Goal: Leave review/rating: Leave review/rating

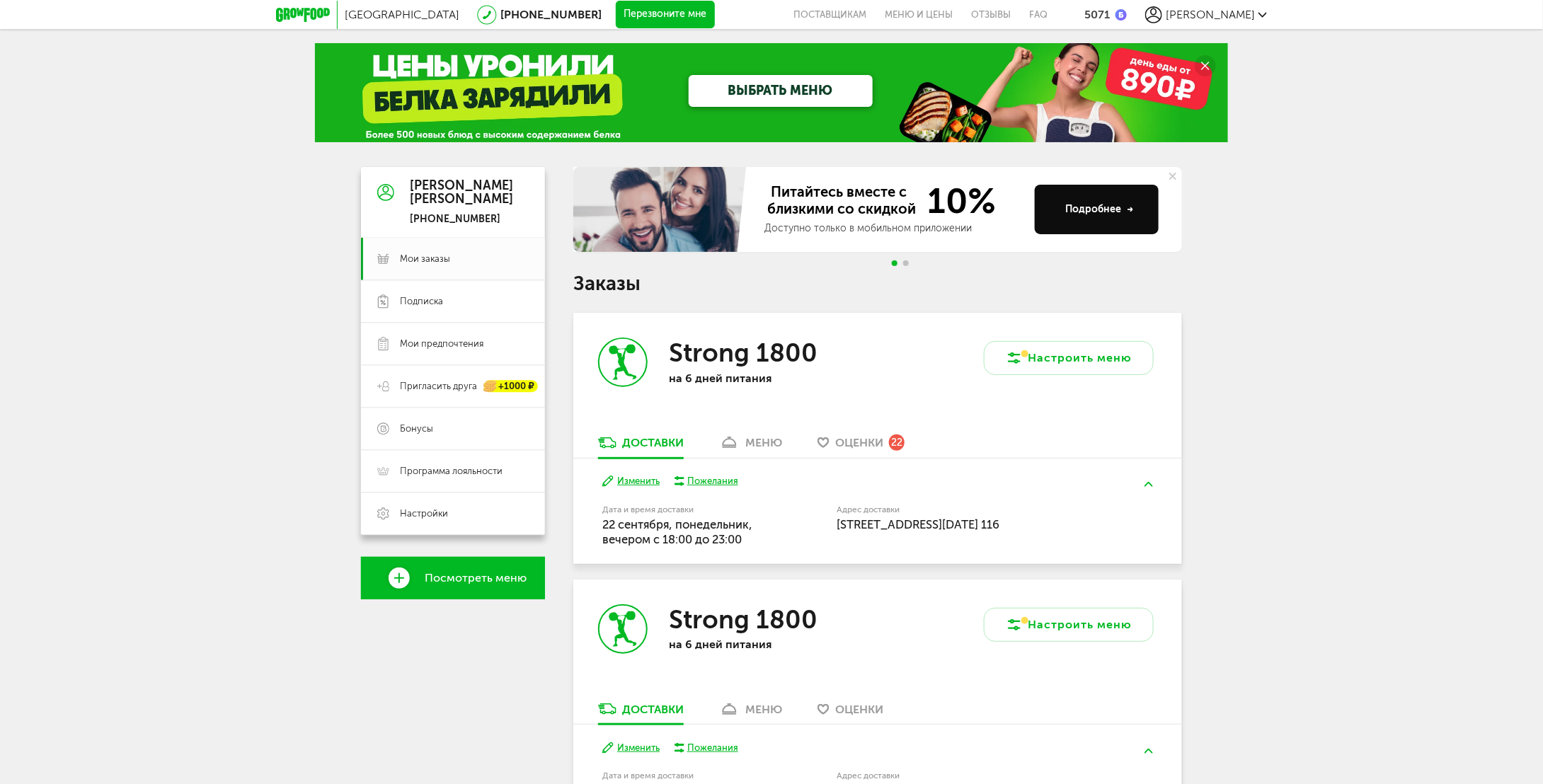
click at [750, 443] on div "меню" at bounding box center [763, 443] width 37 height 14
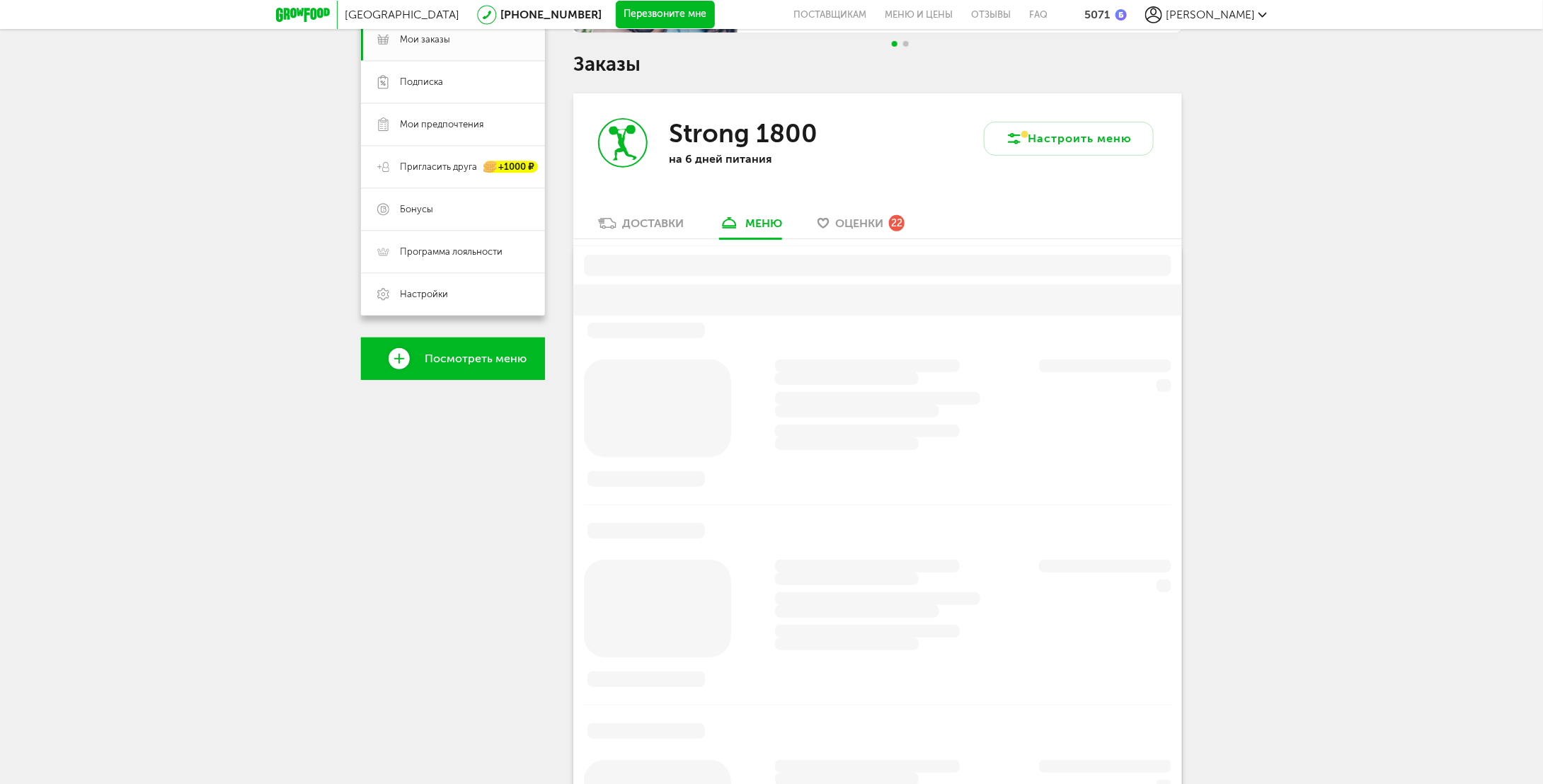
scroll to position [277, 0]
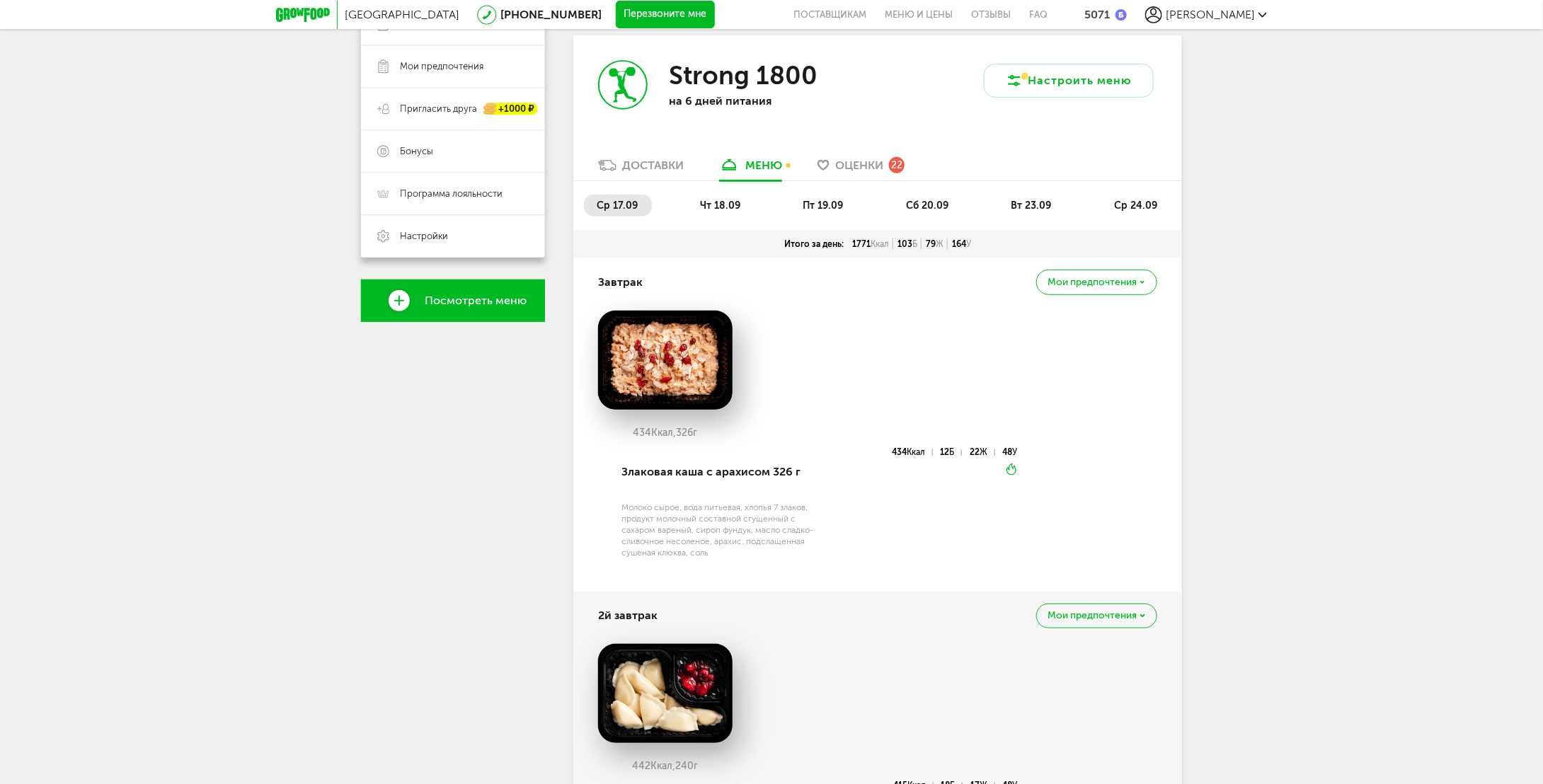
click at [635, 209] on span "ср 17.09" at bounding box center [617, 206] width 41 height 12
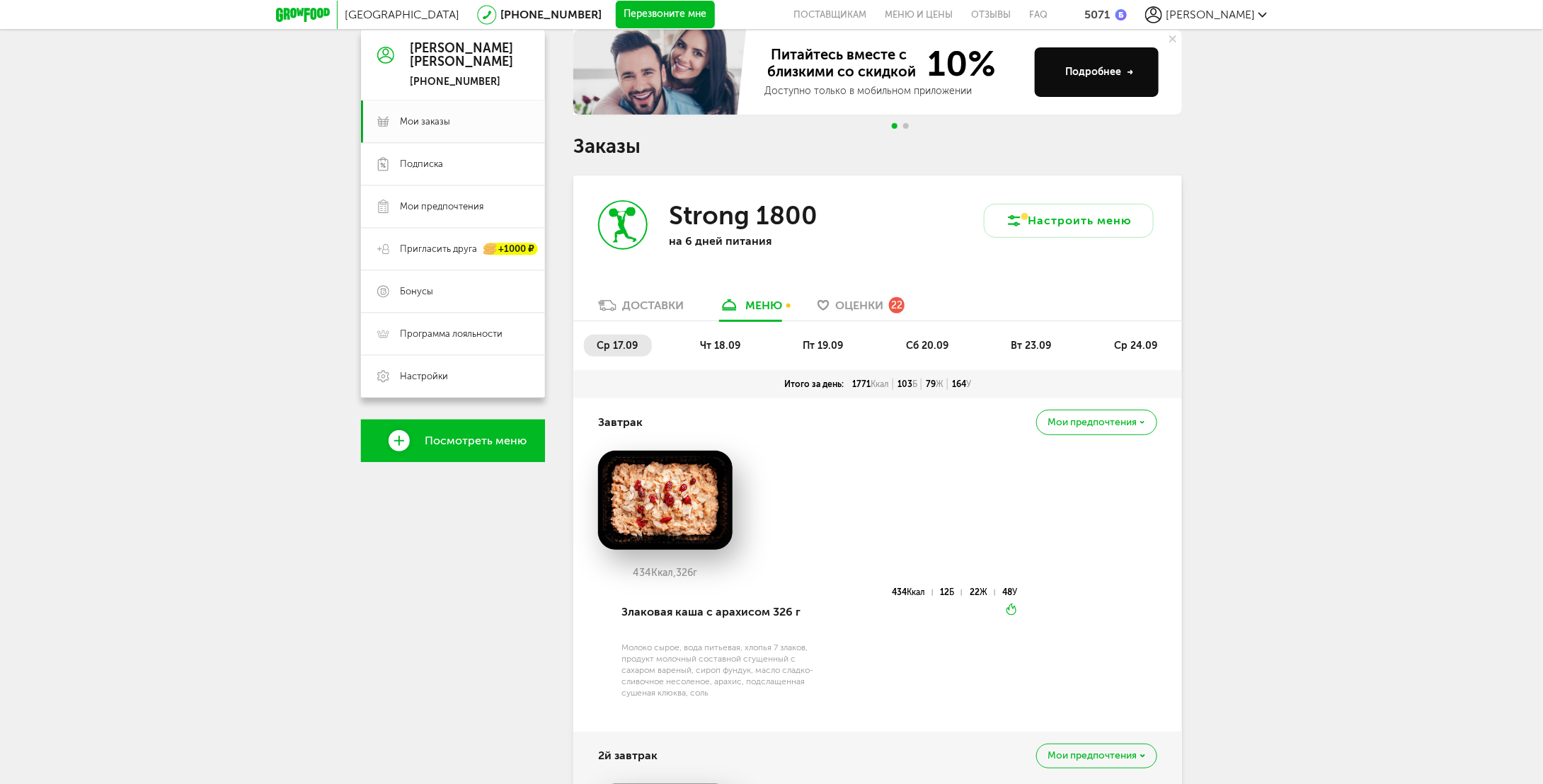
scroll to position [136, 0]
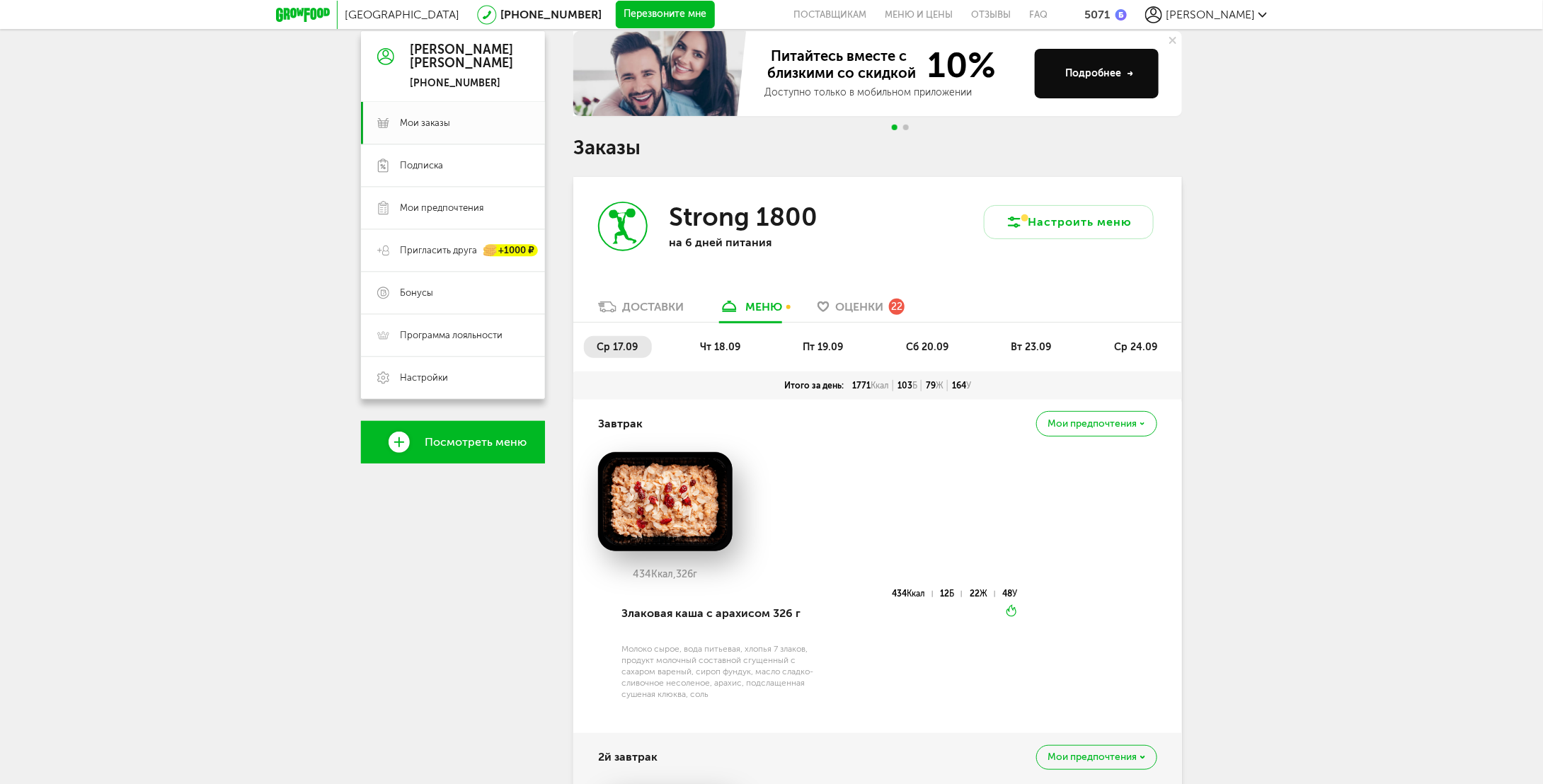
click at [724, 332] on div "ср 17.09 чт 18.09 пт 19.09 сб 20.09 вт 23.09 ср 24.09" at bounding box center [878, 347] width 609 height 49
click at [723, 351] on span "чт 18.09" at bounding box center [720, 347] width 41 height 12
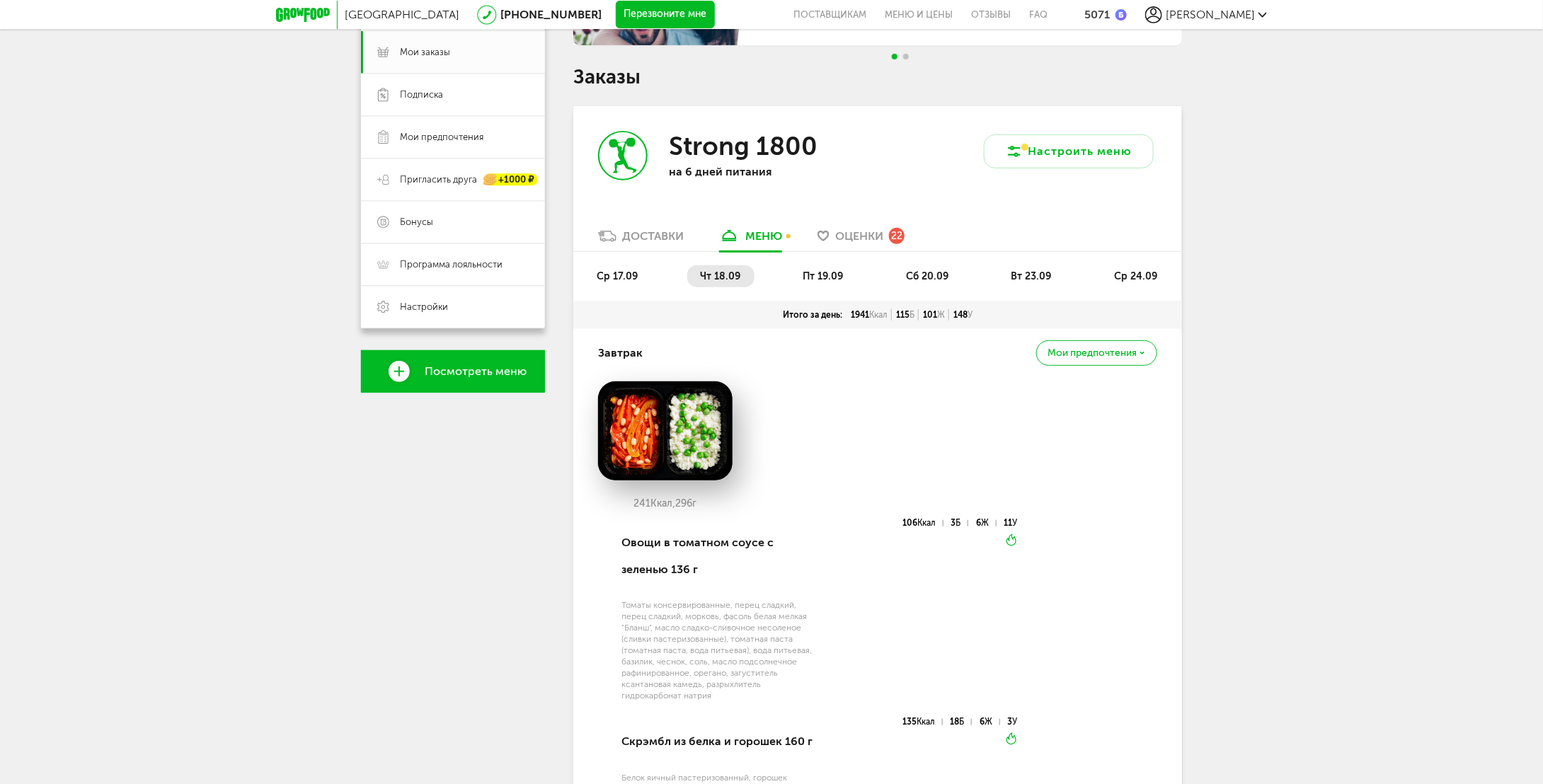
click at [819, 277] on span "пт 19.09" at bounding box center [823, 276] width 41 height 12
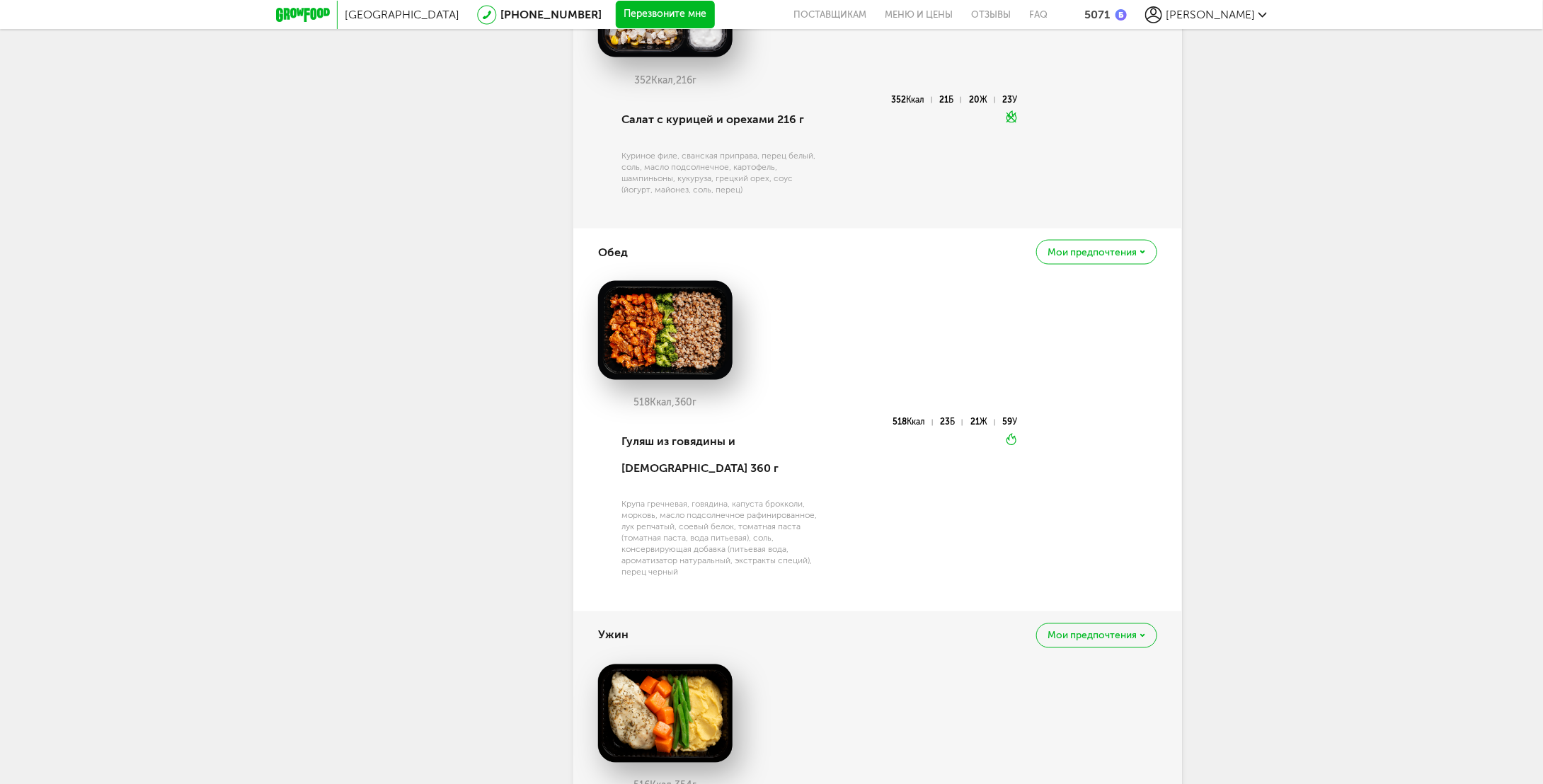
scroll to position [985, 0]
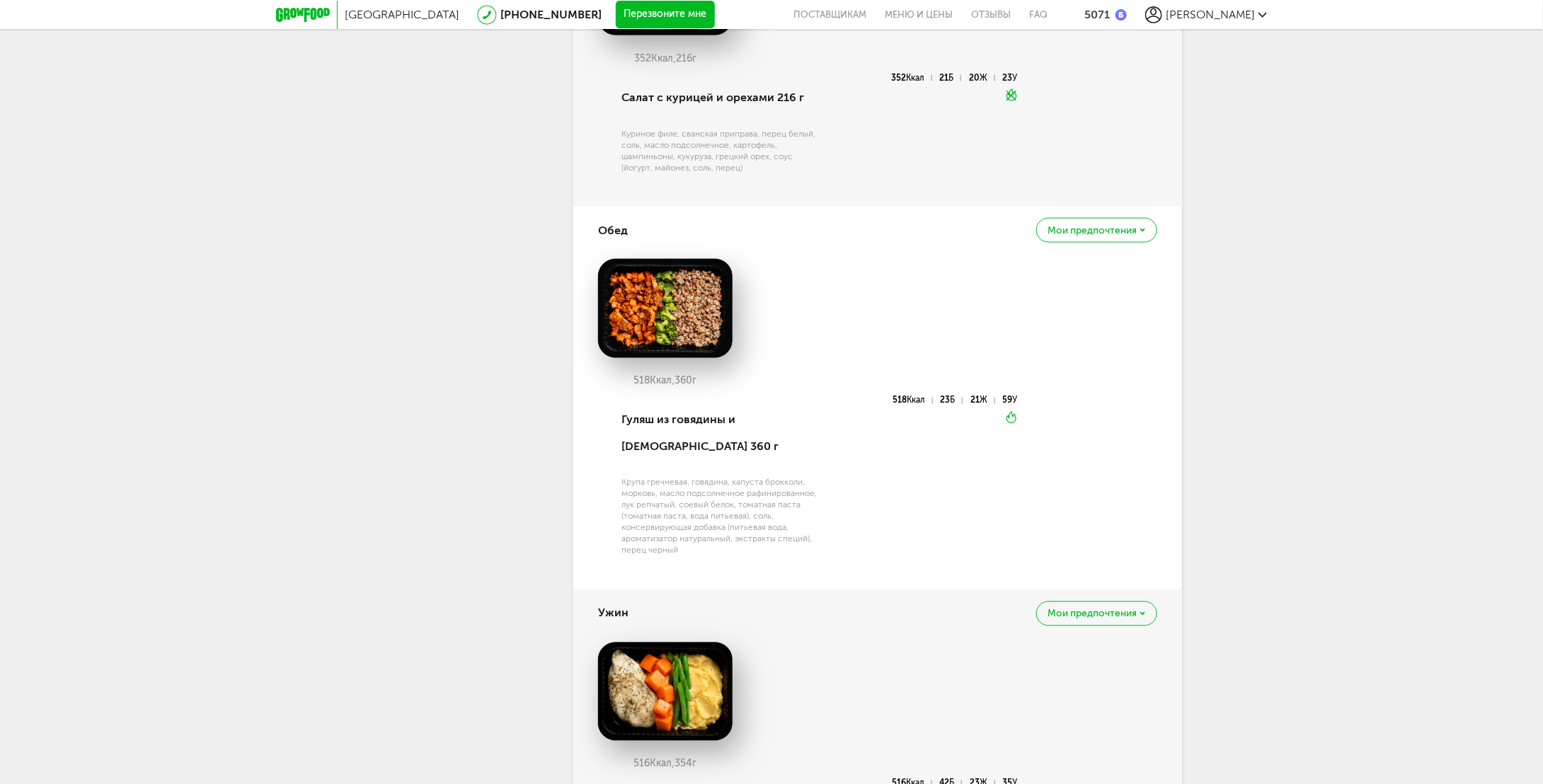
click at [1136, 229] on span "Мои предпочтения" at bounding box center [1093, 230] width 89 height 10
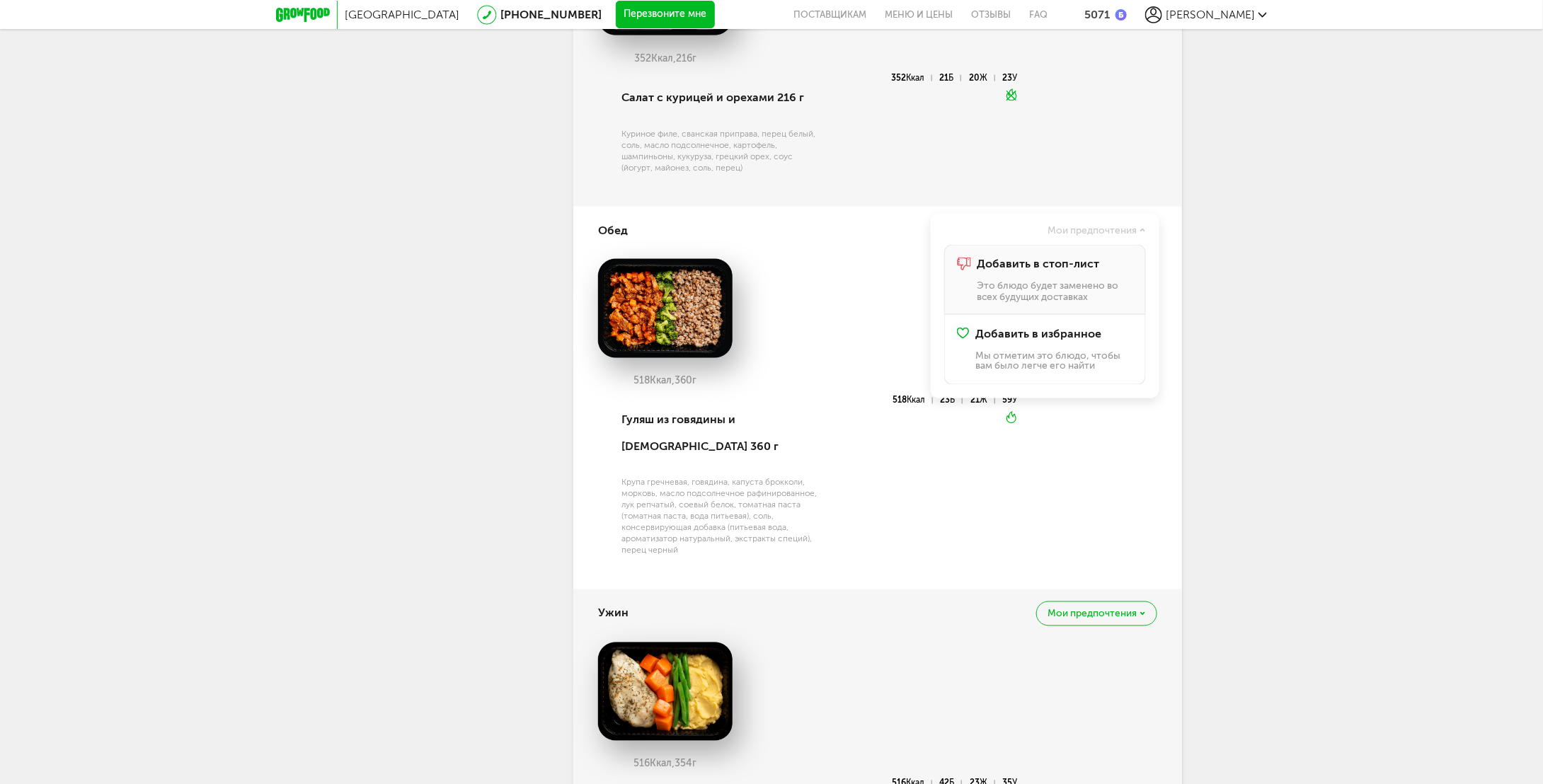
click at [1053, 282] on p "Это блюдо будет заменено во всех будущих доставках" at bounding box center [1054, 291] width 156 height 22
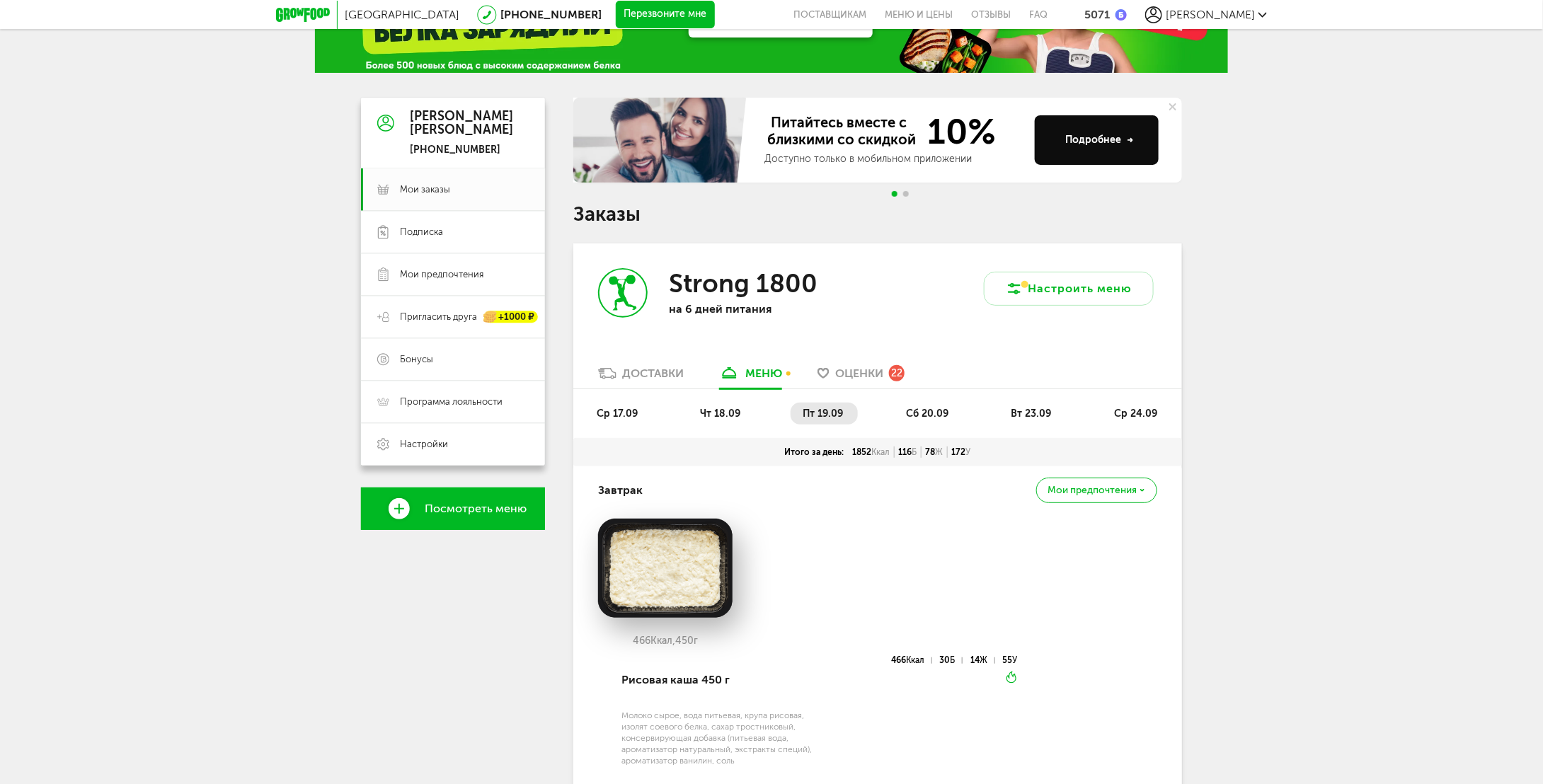
scroll to position [70, 0]
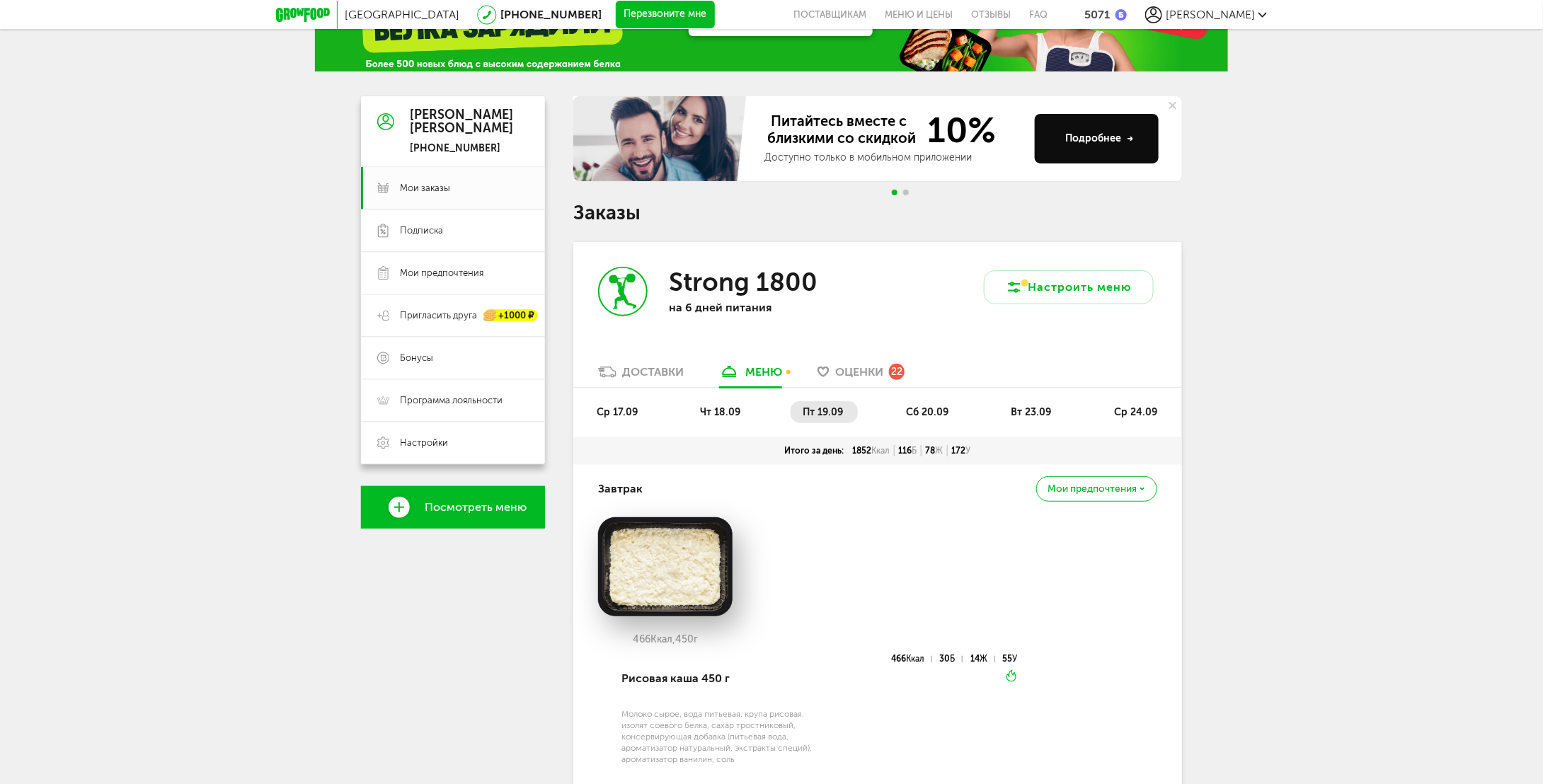
click at [938, 410] on span "сб 20.09" at bounding box center [927, 413] width 42 height 12
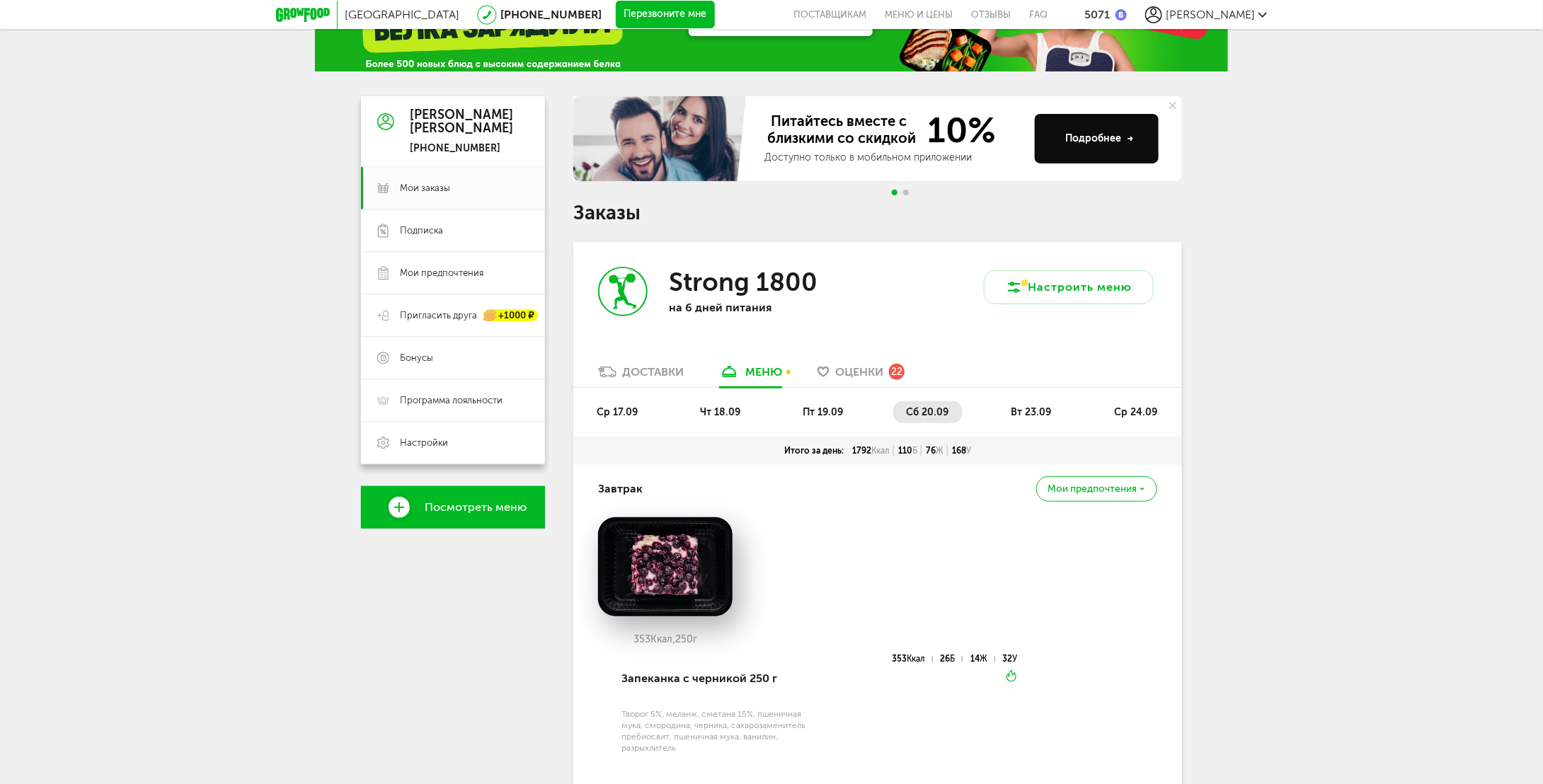
click at [1009, 407] on li "вт 23.09" at bounding box center [1032, 412] width 67 height 22
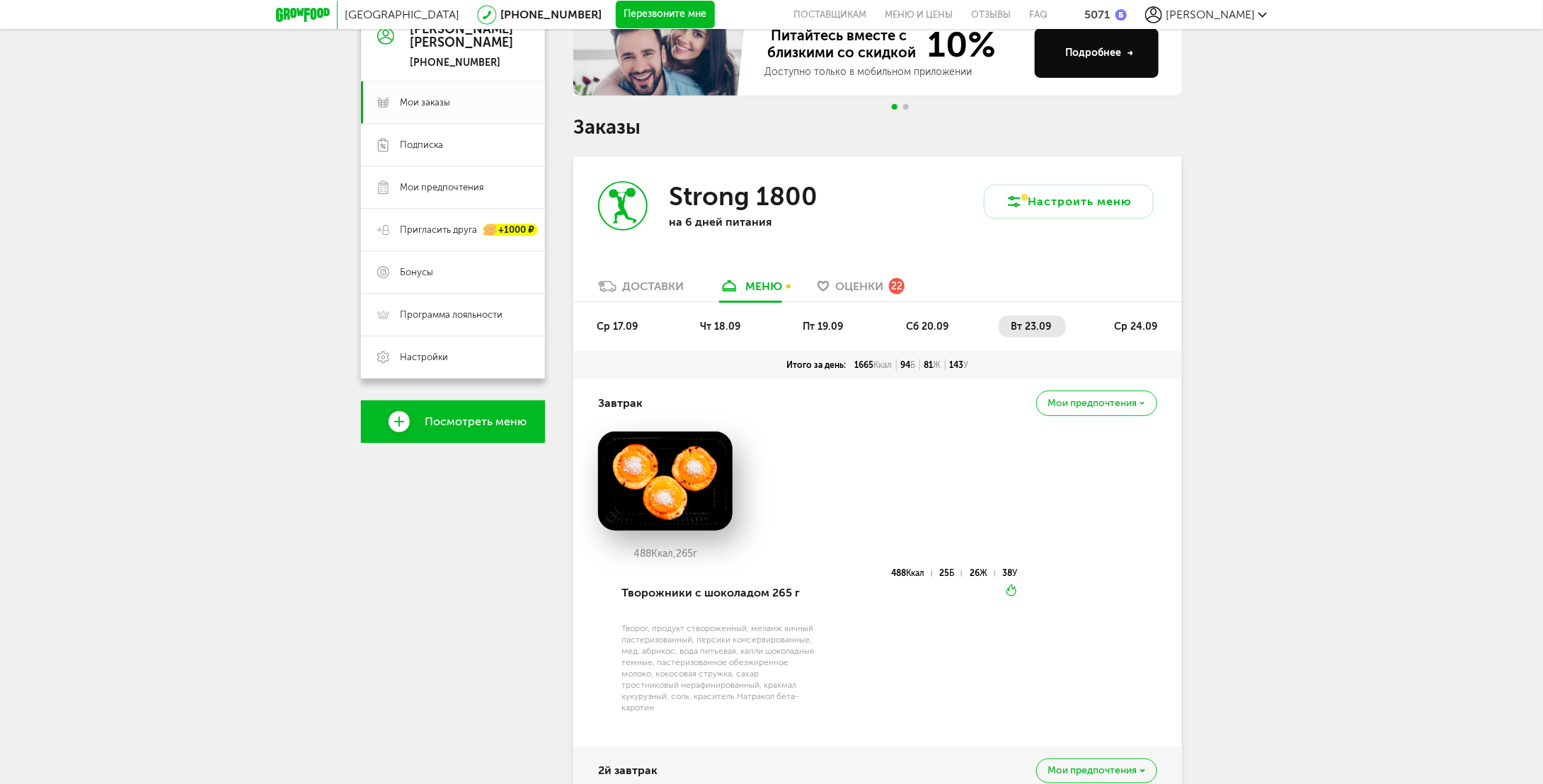
scroll to position [142, 0]
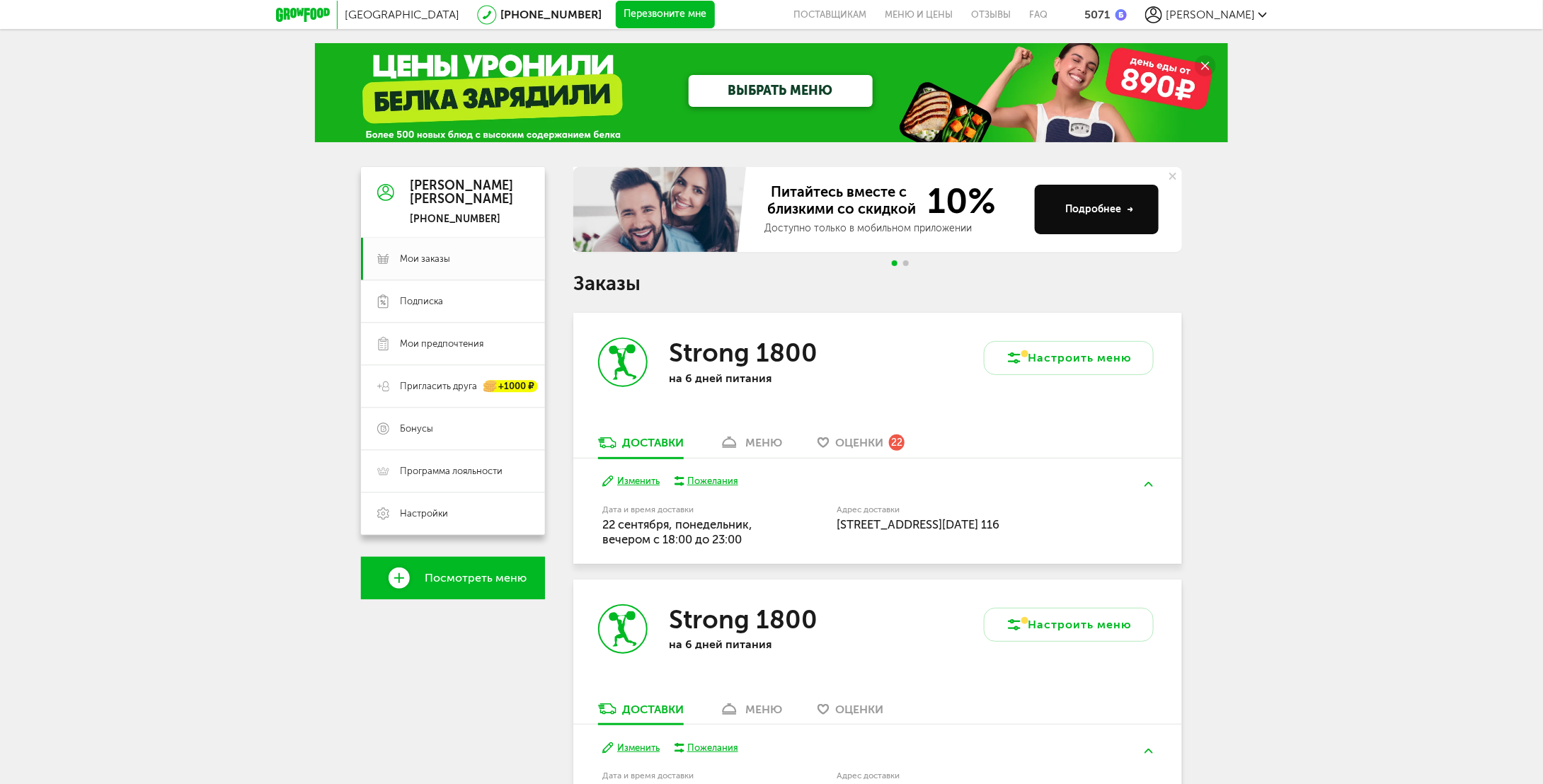
click at [865, 430] on div "Strong 1800 на 6 дней питания" at bounding box center [725, 374] width 304 height 122
click at [866, 440] on span "Оценки" at bounding box center [859, 443] width 48 height 14
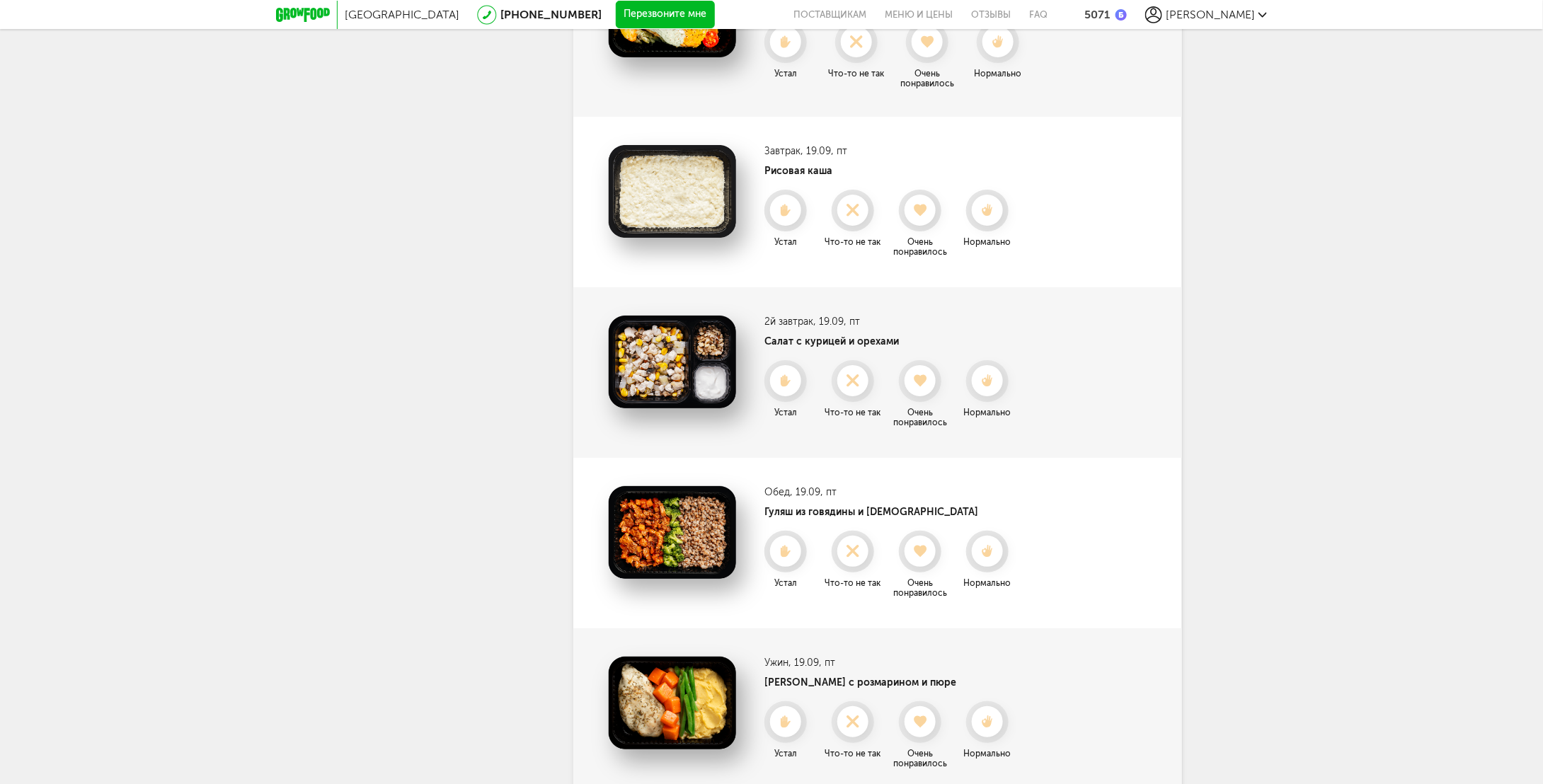
scroll to position [2638, 0]
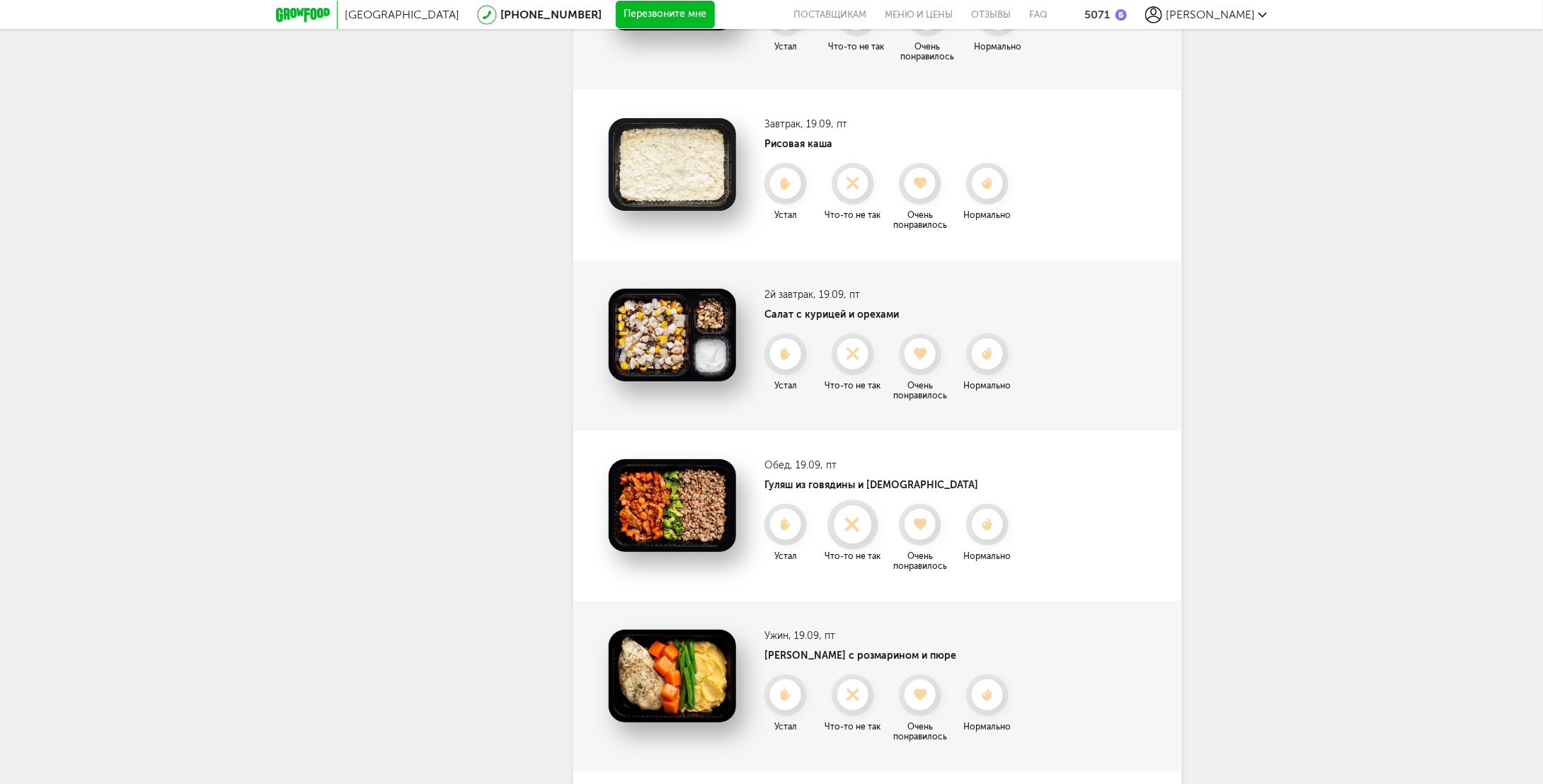
click at [856, 517] on icon at bounding box center [852, 524] width 38 height 15
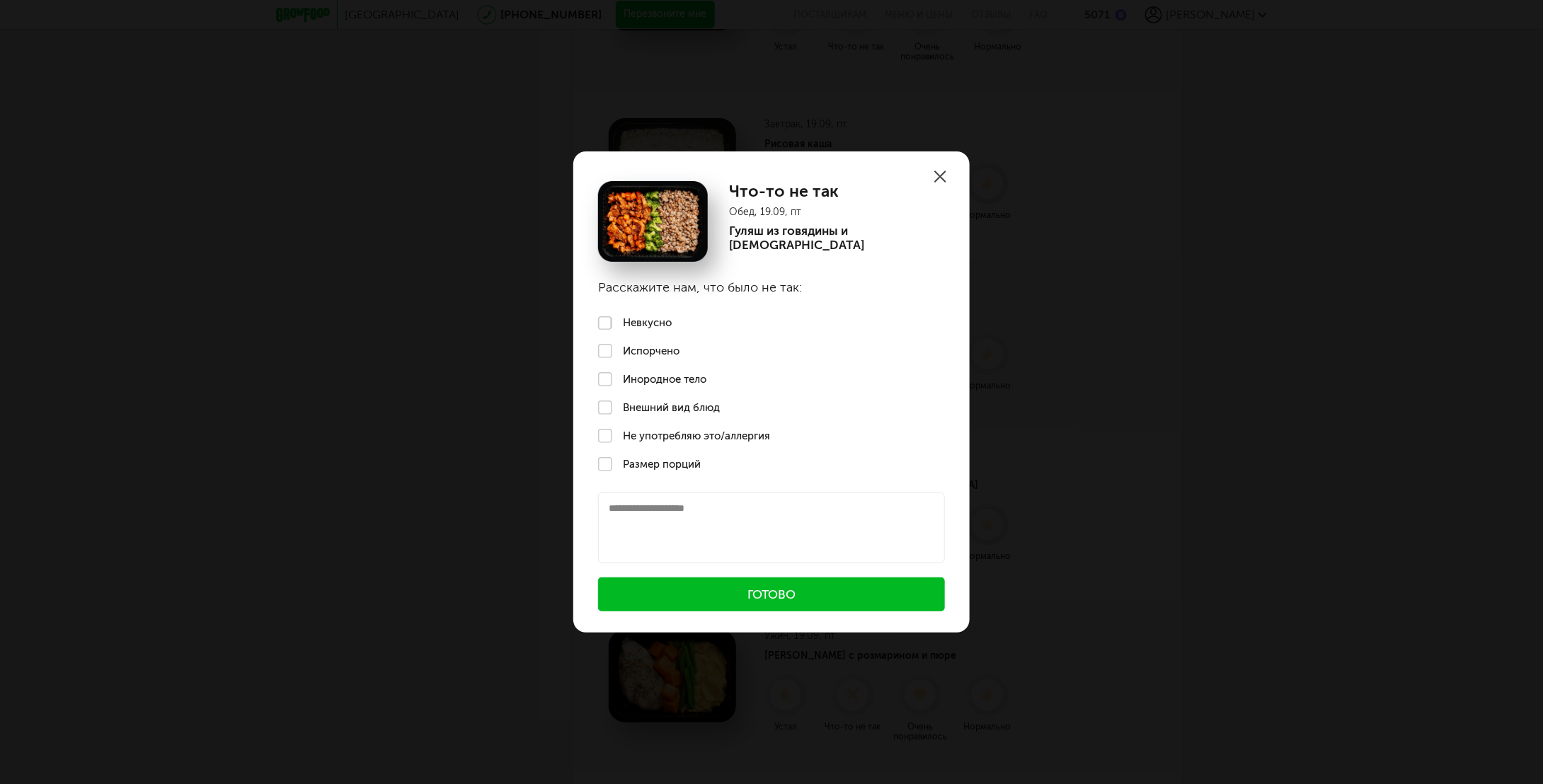
click at [647, 512] on textarea at bounding box center [771, 528] width 347 height 70
click at [606, 460] on label "Размер порций" at bounding box center [772, 464] width 397 height 28
click at [649, 508] on textarea at bounding box center [771, 528] width 347 height 70
type textarea "*"
type textarea "**********"
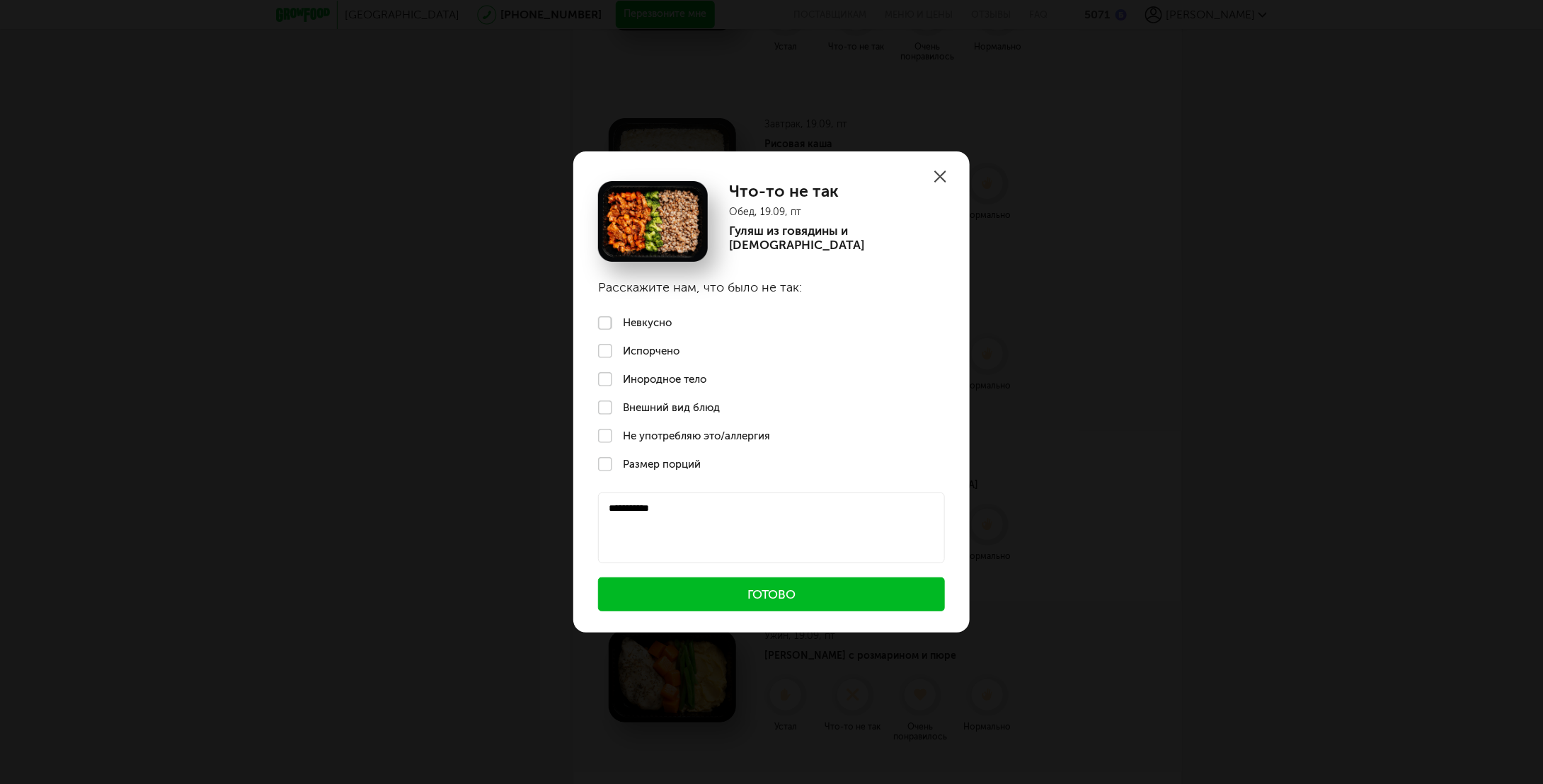
click at [811, 586] on button "Готово" at bounding box center [771, 594] width 347 height 34
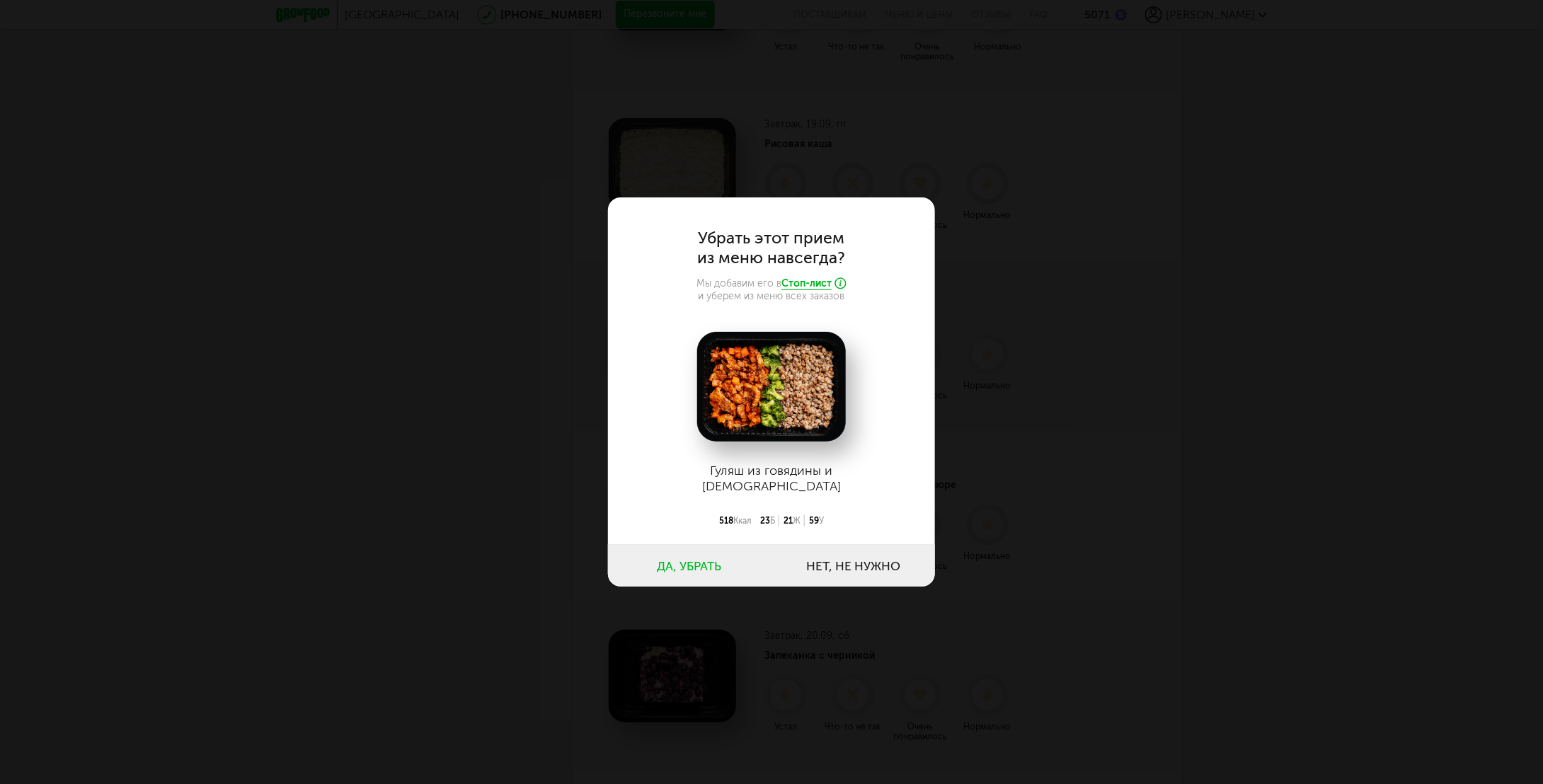
click at [695, 564] on button "Да, убрать" at bounding box center [689, 565] width 163 height 42
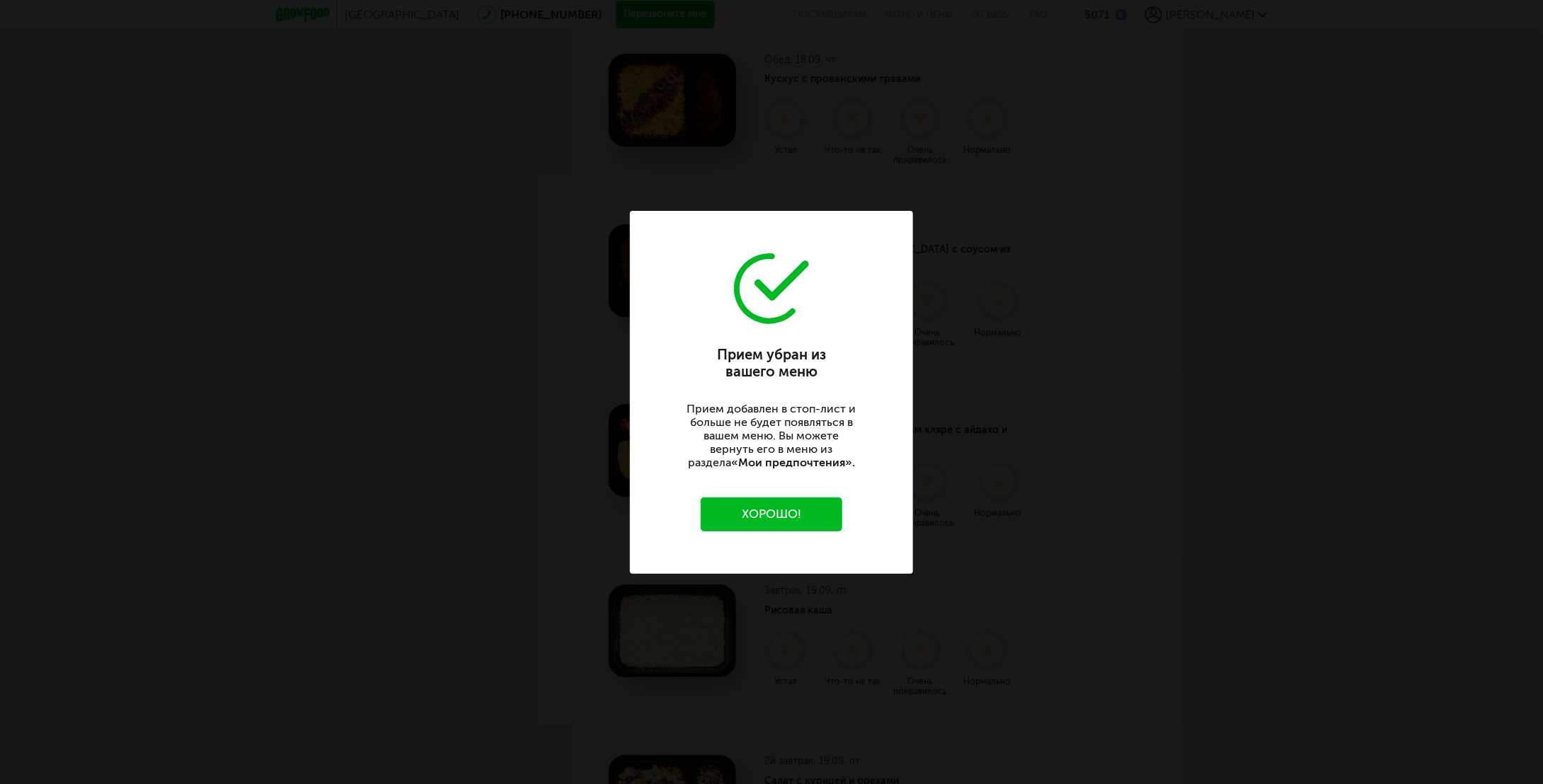
scroll to position [2072, 0]
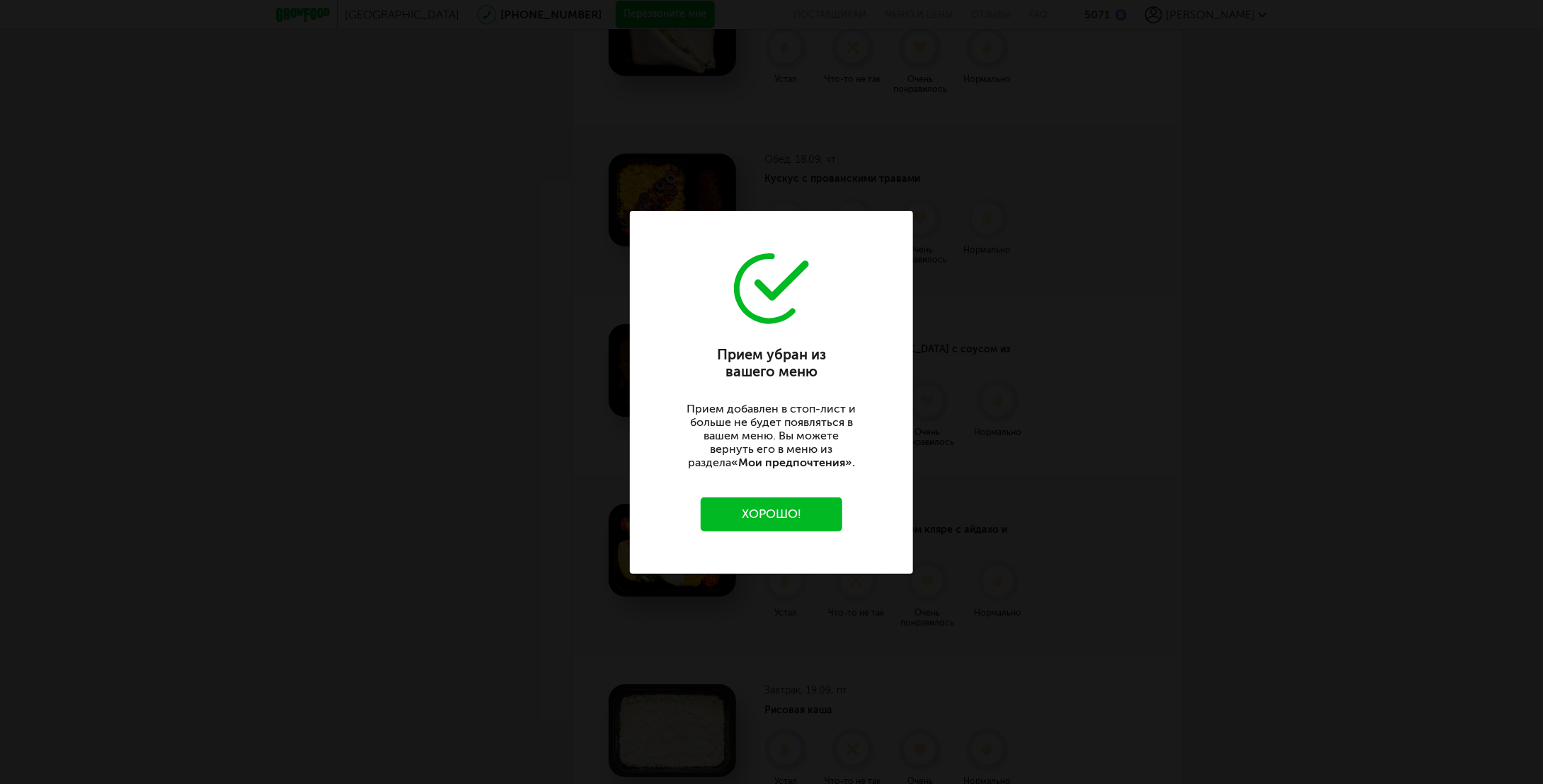
click at [835, 501] on button "Хорошо!" at bounding box center [771, 514] width 142 height 34
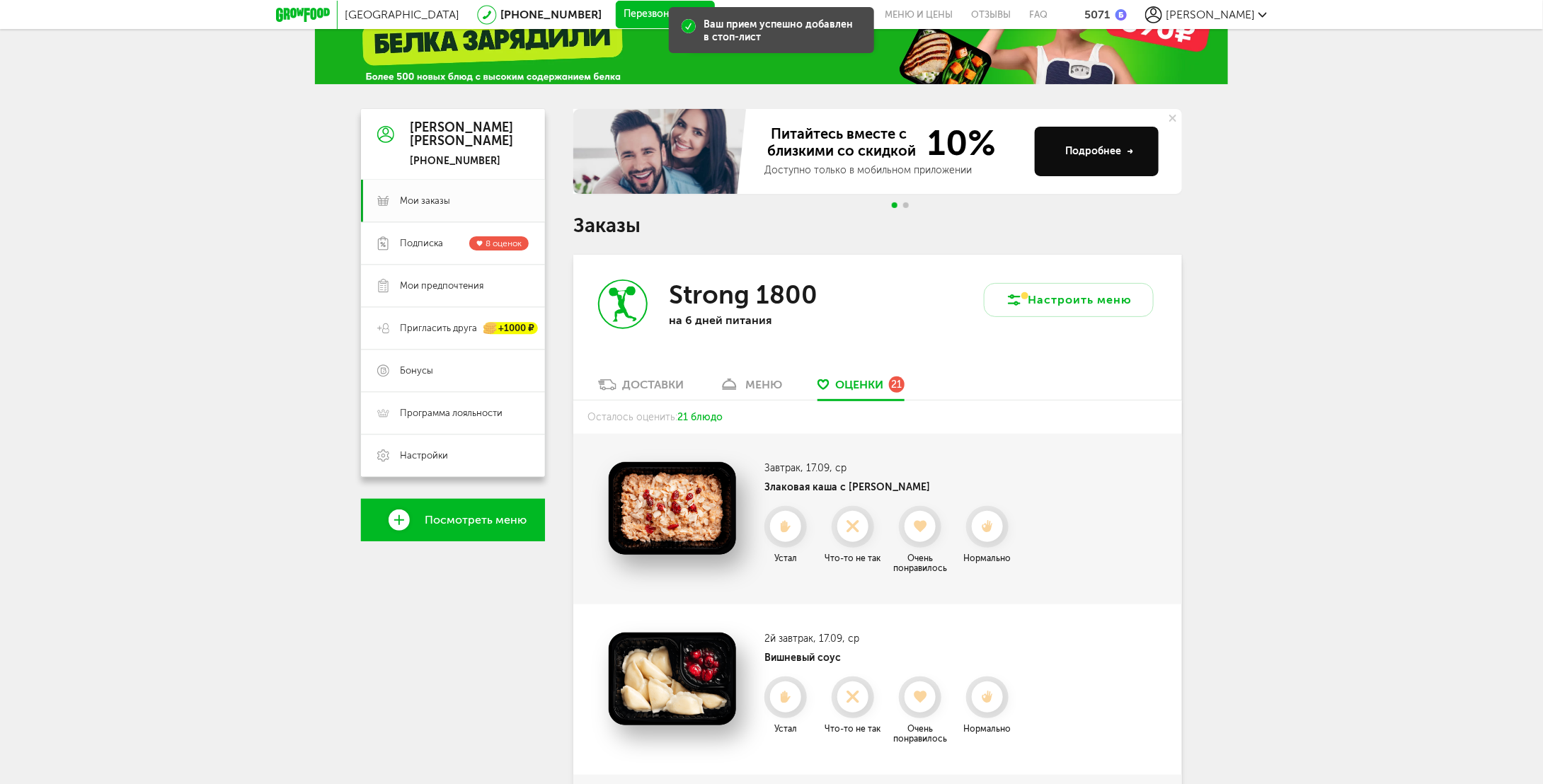
scroll to position [0, 0]
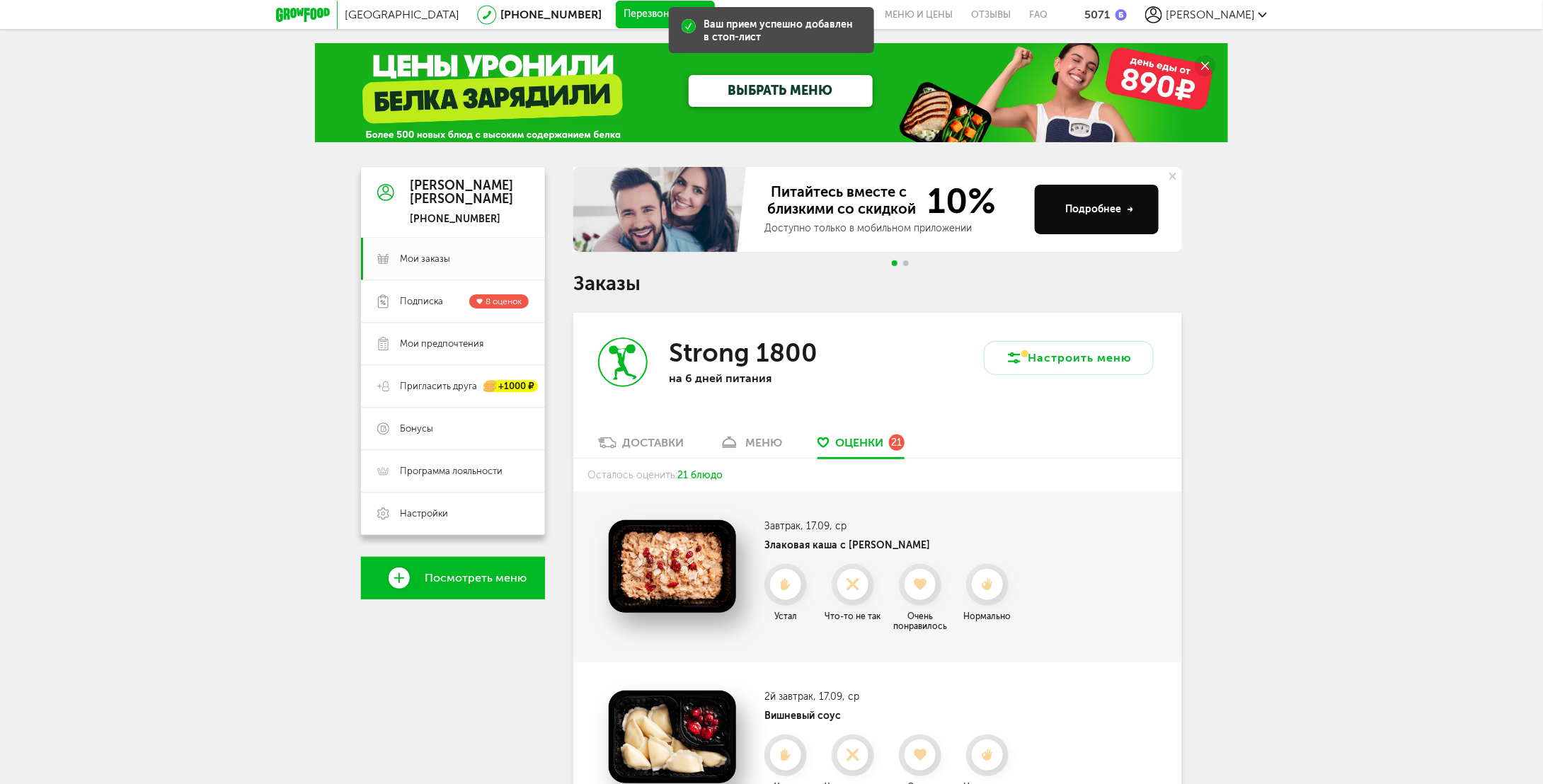
click at [776, 430] on div "Strong 1800 на 6 дней питания" at bounding box center [725, 374] width 304 height 122
click at [773, 439] on div "меню" at bounding box center [763, 443] width 37 height 14
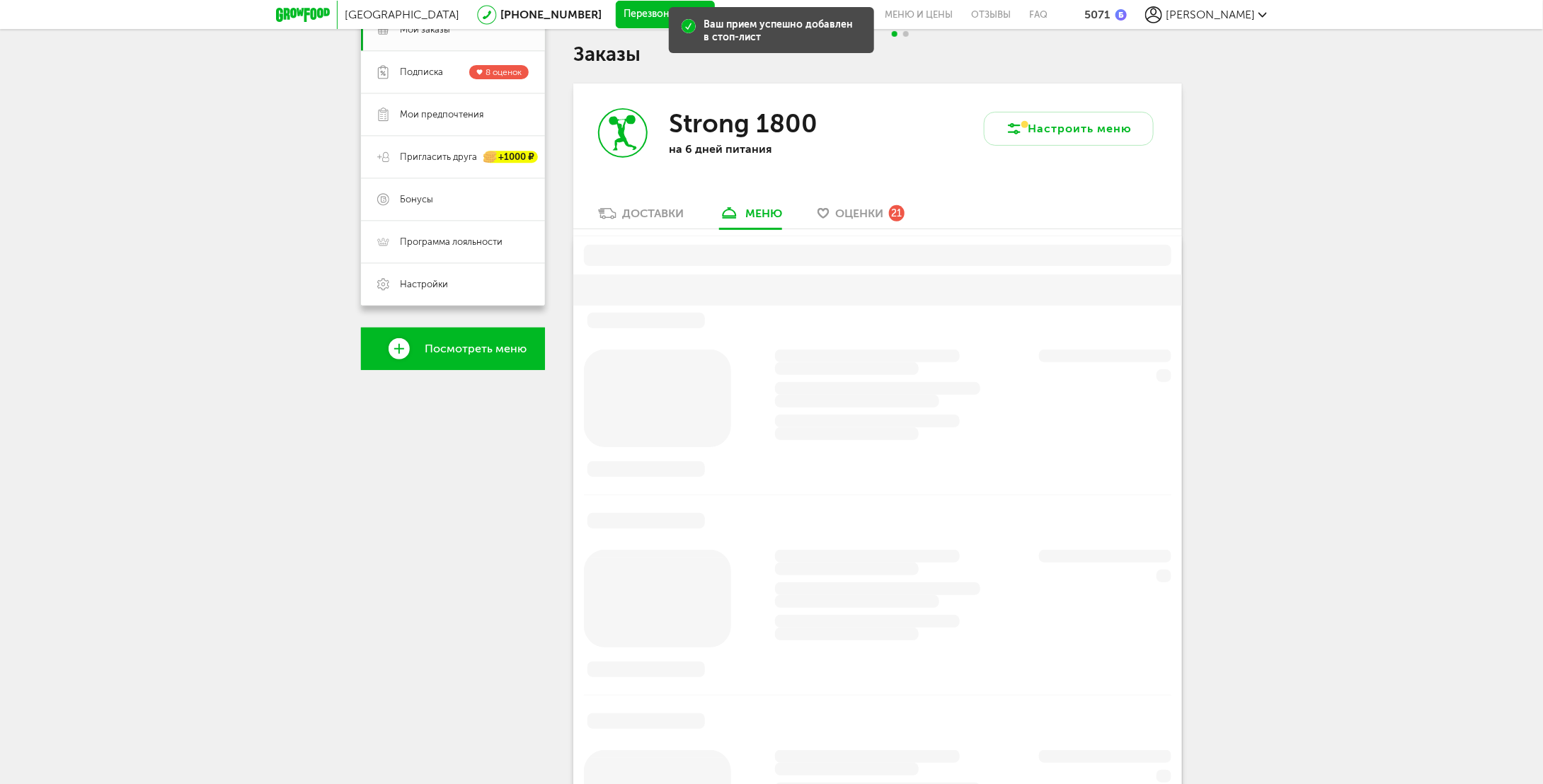
scroll to position [277, 0]
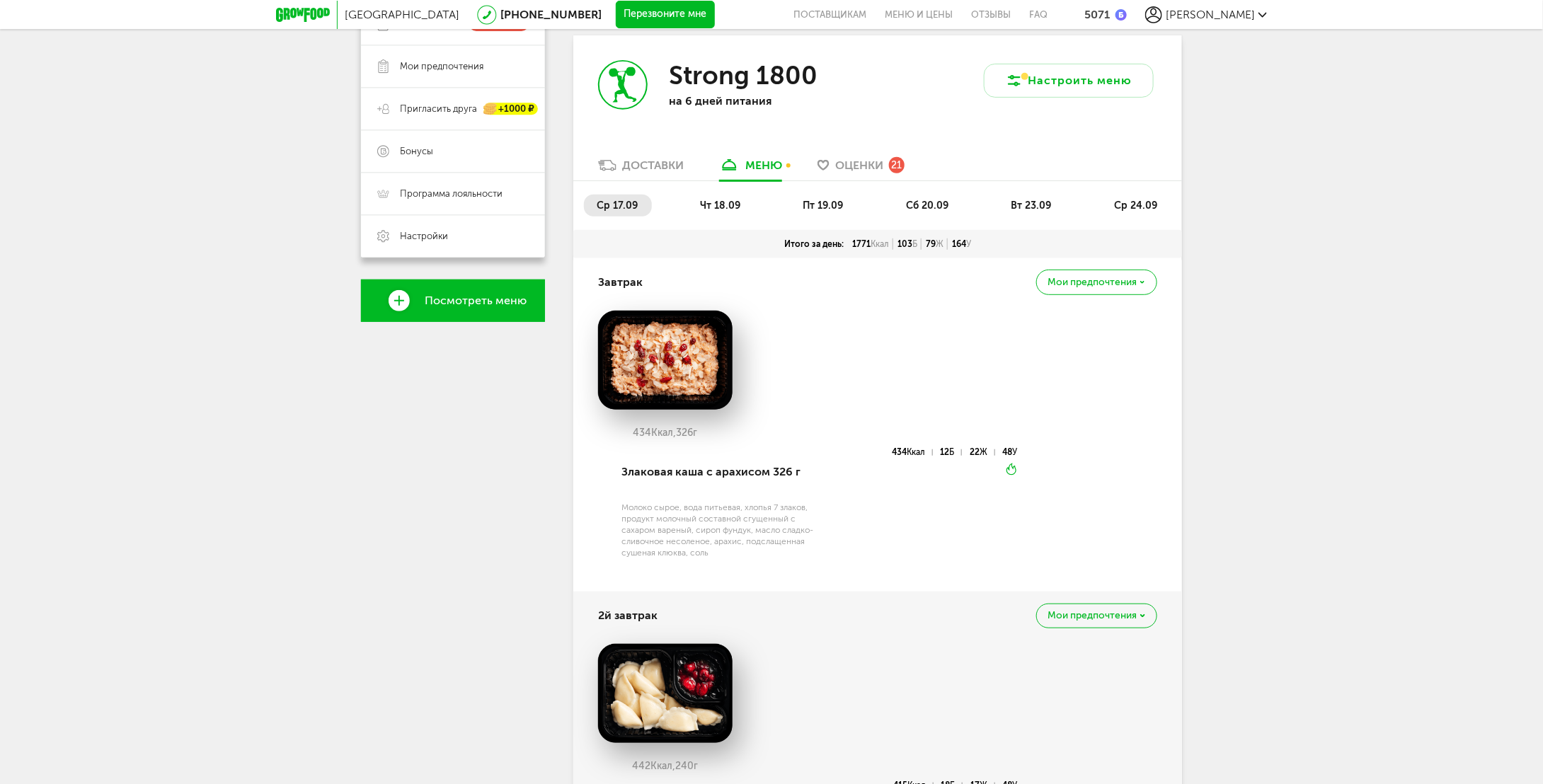
click at [929, 211] on li "сб 20.09" at bounding box center [927, 205] width 70 height 22
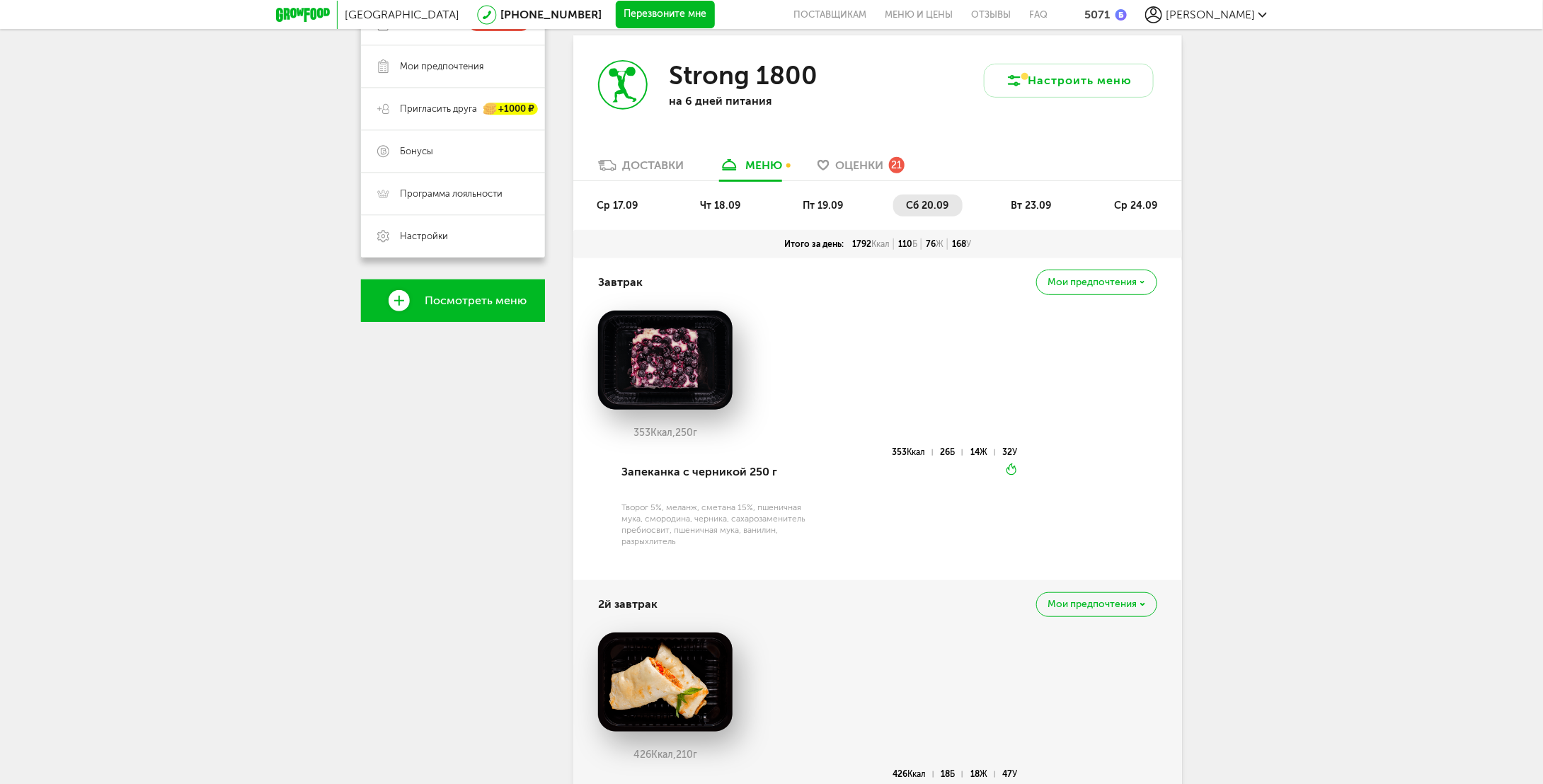
click at [855, 205] on li "пт 19.09" at bounding box center [824, 205] width 67 height 22
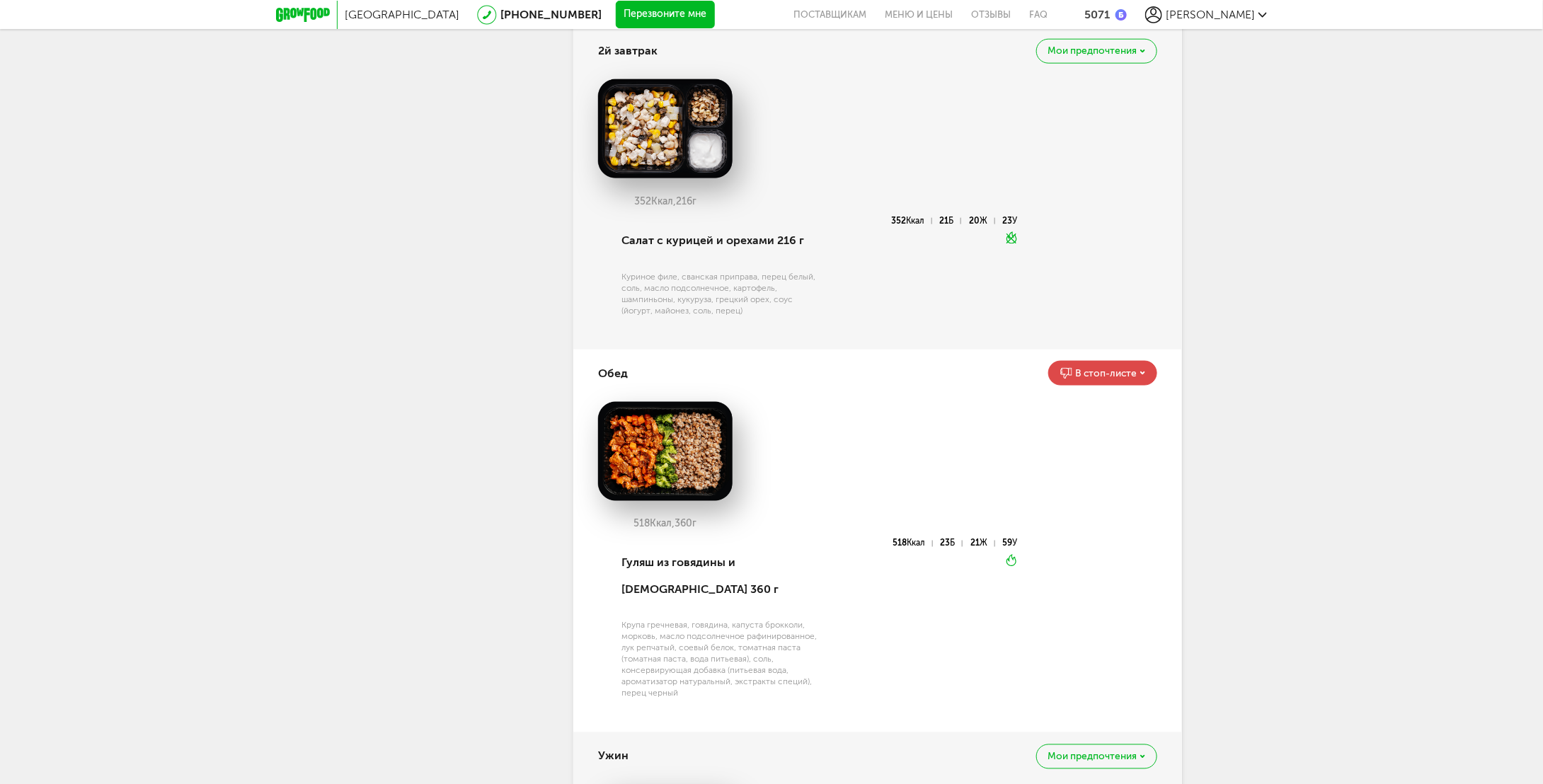
scroll to position [844, 0]
